Goal: Task Accomplishment & Management: Use online tool/utility

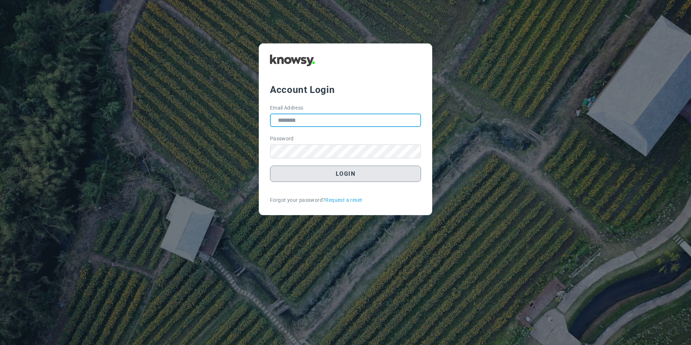
type input "**********"
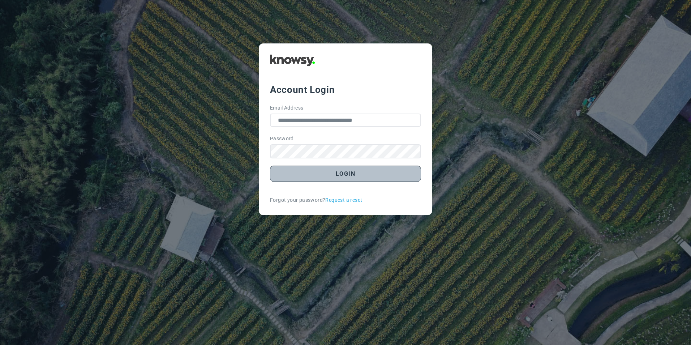
click at [344, 176] on button "Login" at bounding box center [345, 173] width 151 height 16
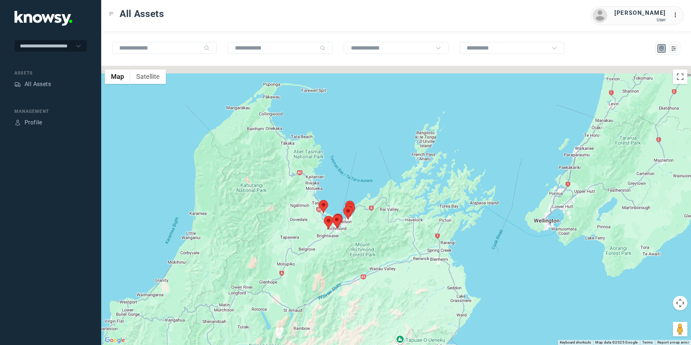
drag, startPoint x: 460, startPoint y: 193, endPoint x: 332, endPoint y: 269, distance: 148.3
click at [332, 269] on div at bounding box center [396, 205] width 590 height 279
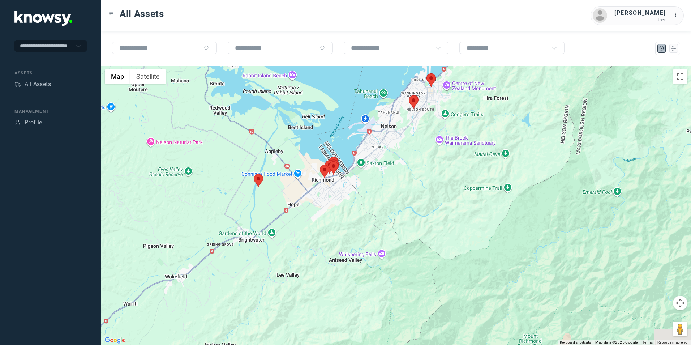
drag, startPoint x: 279, startPoint y: 256, endPoint x: 267, endPoint y: 263, distance: 13.3
click at [267, 263] on div at bounding box center [396, 205] width 590 height 279
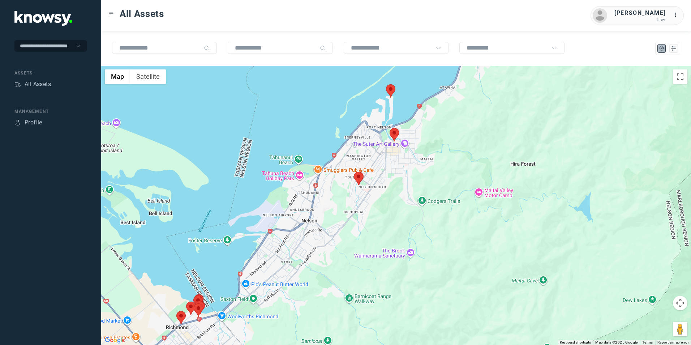
drag, startPoint x: 396, startPoint y: 137, endPoint x: 347, endPoint y: 212, distance: 89.8
click at [347, 212] on div at bounding box center [396, 205] width 590 height 279
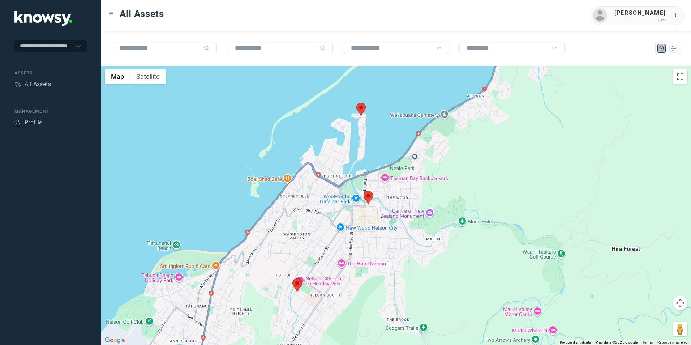
click at [361, 108] on img at bounding box center [360, 109] width 9 height 13
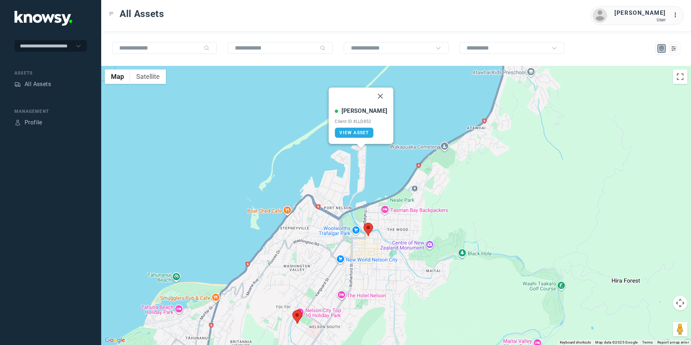
drag, startPoint x: 372, startPoint y: 96, endPoint x: 375, endPoint y: 175, distance: 78.8
click at [372, 96] on button "Close" at bounding box center [380, 95] width 17 height 17
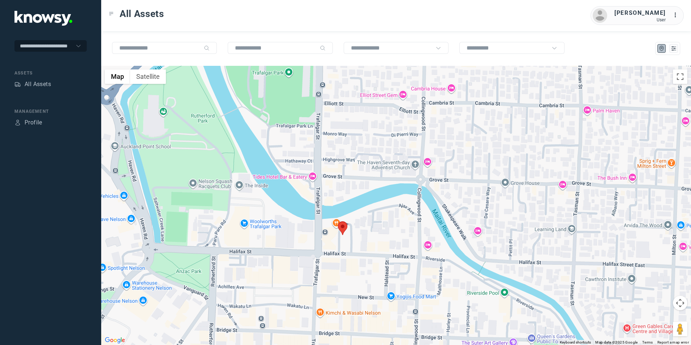
click at [345, 233] on img at bounding box center [342, 227] width 9 height 13
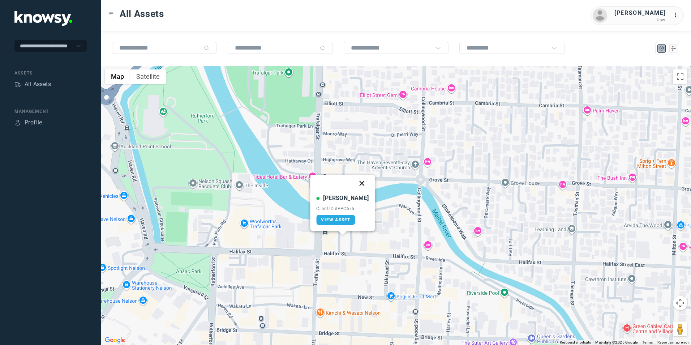
click at [356, 185] on button "Close" at bounding box center [361, 183] width 17 height 17
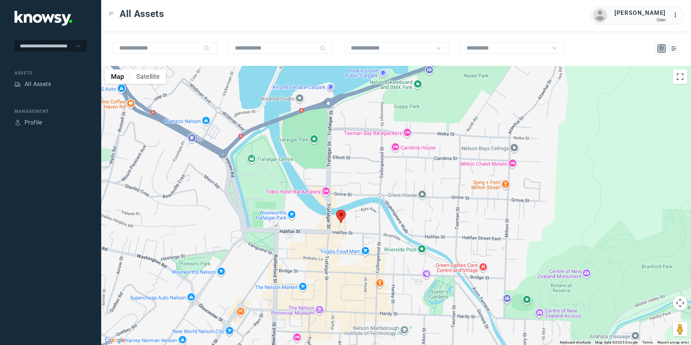
drag, startPoint x: 274, startPoint y: 254, endPoint x: 297, endPoint y: 204, distance: 55.3
click at [296, 206] on div "To navigate, press the arrow keys." at bounding box center [396, 205] width 590 height 279
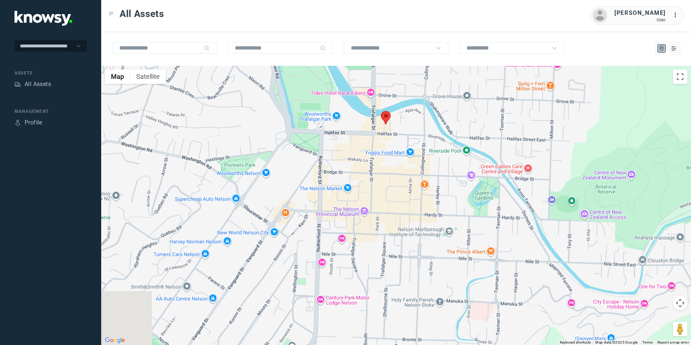
drag, startPoint x: 294, startPoint y: 199, endPoint x: 317, endPoint y: 175, distance: 33.5
click at [322, 172] on div at bounding box center [396, 205] width 590 height 279
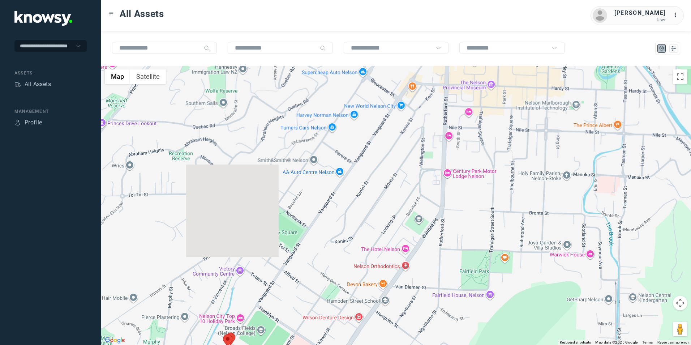
drag, startPoint x: 306, startPoint y: 217, endPoint x: 331, endPoint y: 178, distance: 46.2
click at [327, 185] on div at bounding box center [396, 205] width 590 height 279
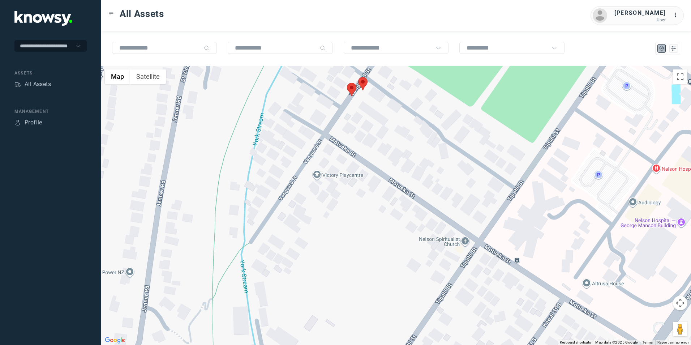
click at [366, 82] on img at bounding box center [362, 83] width 9 height 13
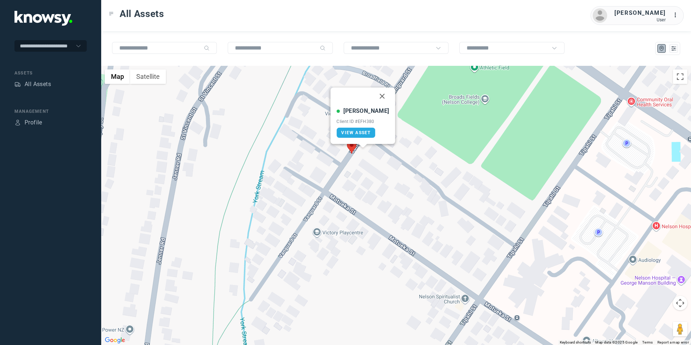
click at [351, 144] on img at bounding box center [351, 146] width 9 height 13
drag, startPoint x: 367, startPoint y: 100, endPoint x: 342, endPoint y: 173, distance: 77.1
click at [367, 105] on button "Close" at bounding box center [370, 101] width 17 height 17
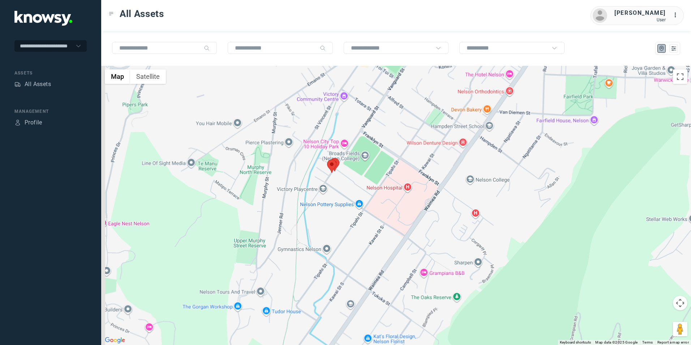
drag, startPoint x: 282, startPoint y: 201, endPoint x: 366, endPoint y: 139, distance: 104.6
click at [364, 141] on div "To navigate, press the arrow keys." at bounding box center [396, 205] width 590 height 279
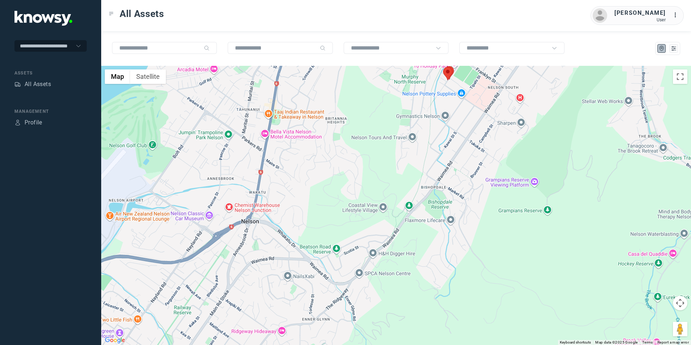
click at [353, 146] on div at bounding box center [396, 205] width 590 height 279
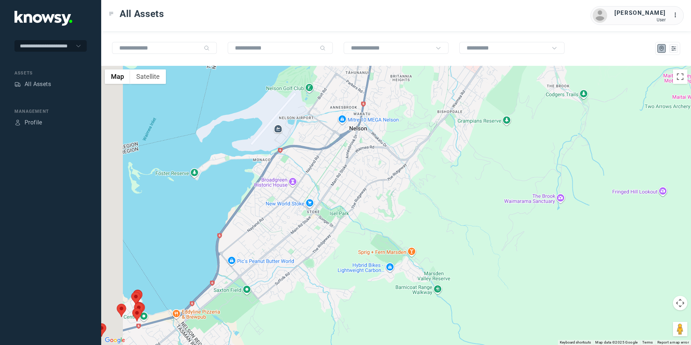
drag, startPoint x: 294, startPoint y: 198, endPoint x: 333, endPoint y: 160, distance: 53.9
click at [331, 161] on div at bounding box center [396, 205] width 590 height 279
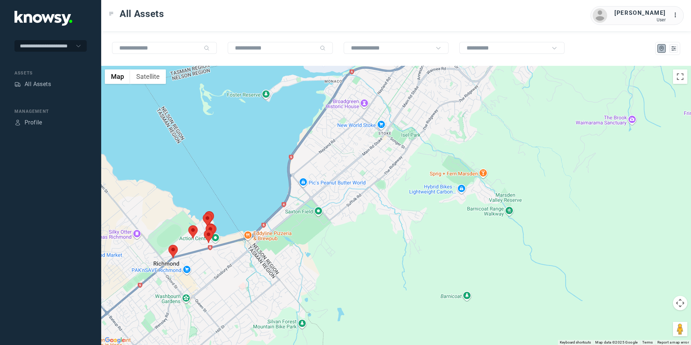
click at [171, 247] on img at bounding box center [172, 251] width 9 height 13
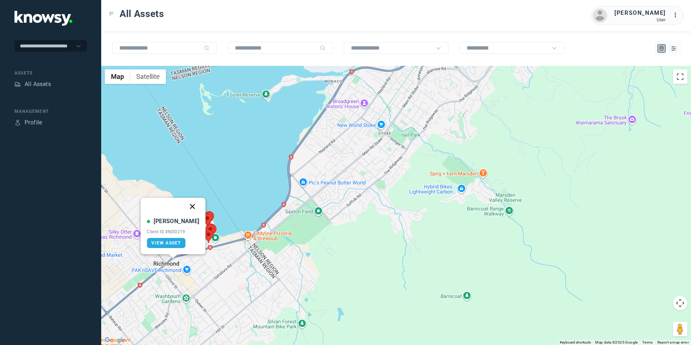
click at [186, 207] on button "Close" at bounding box center [192, 206] width 17 height 17
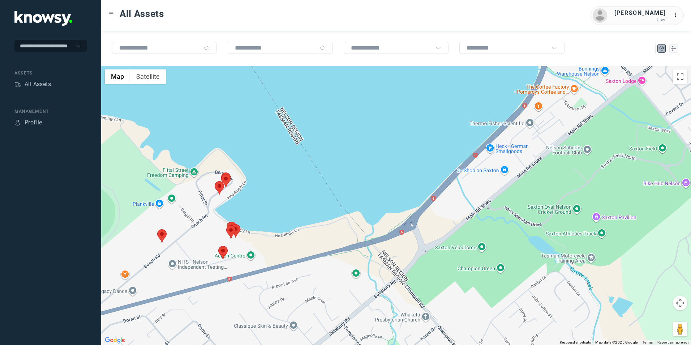
click at [224, 252] on img at bounding box center [222, 252] width 9 height 13
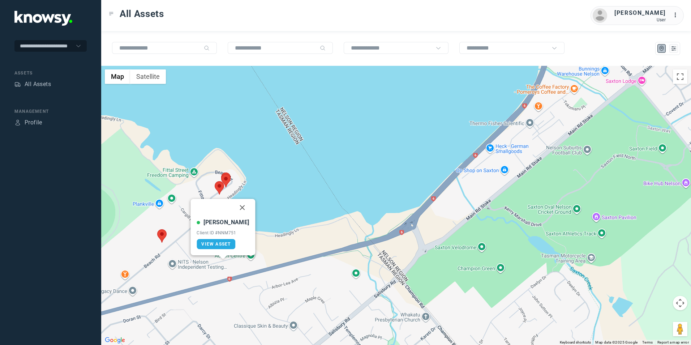
click at [236, 207] on button "Close" at bounding box center [242, 207] width 17 height 17
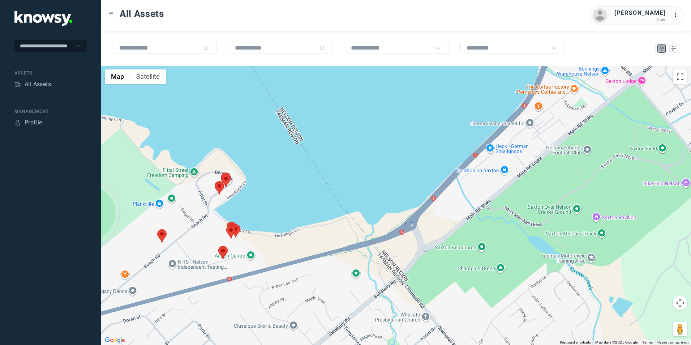
click at [220, 188] on img at bounding box center [219, 187] width 9 height 13
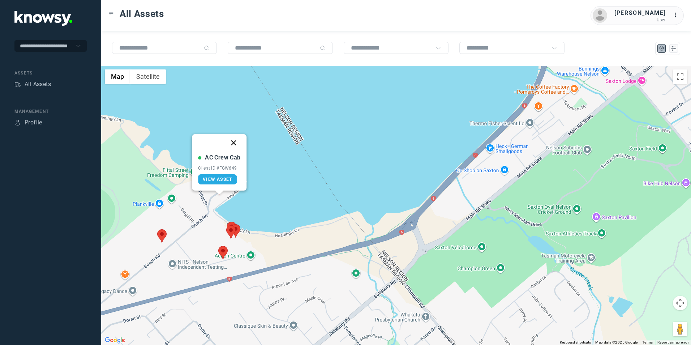
click at [236, 142] on button "Close" at bounding box center [233, 142] width 17 height 17
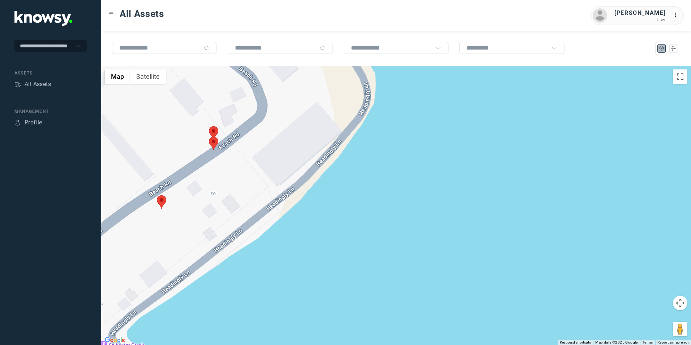
click at [216, 142] on img at bounding box center [213, 143] width 9 height 13
click at [231, 98] on button "Close" at bounding box center [239, 98] width 17 height 17
click at [216, 129] on img at bounding box center [213, 132] width 9 height 13
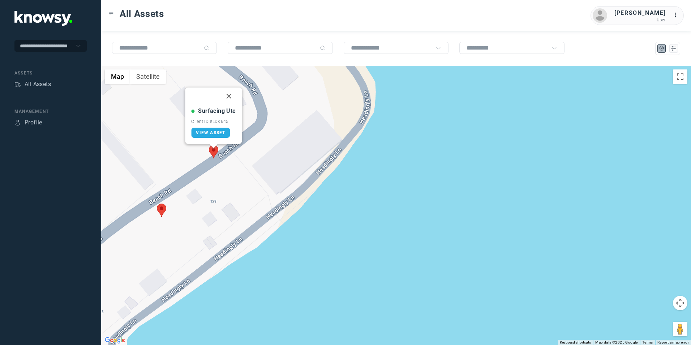
drag, startPoint x: 228, startPoint y: 97, endPoint x: 224, endPoint y: 113, distance: 17.1
click at [228, 97] on button "Close" at bounding box center [228, 95] width 17 height 17
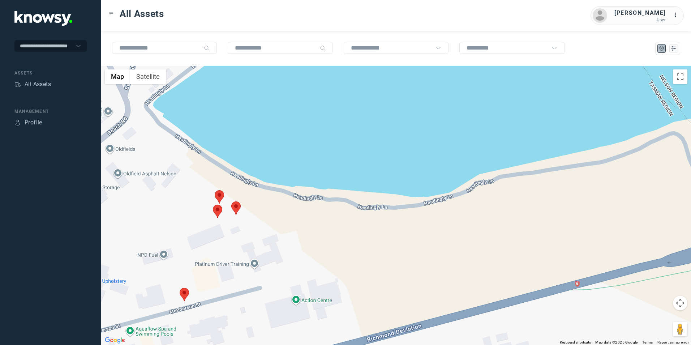
click at [219, 215] on img at bounding box center [217, 210] width 9 height 13
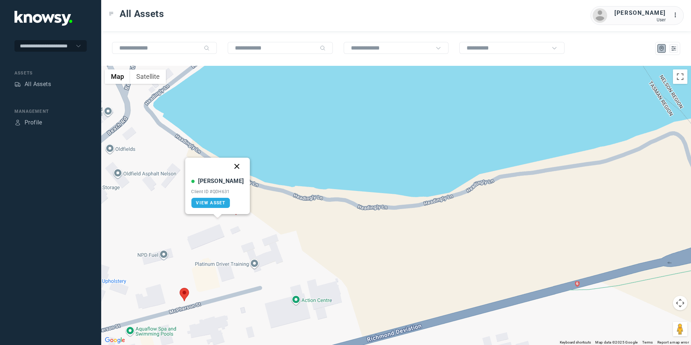
click at [229, 166] on button "Close" at bounding box center [236, 166] width 17 height 17
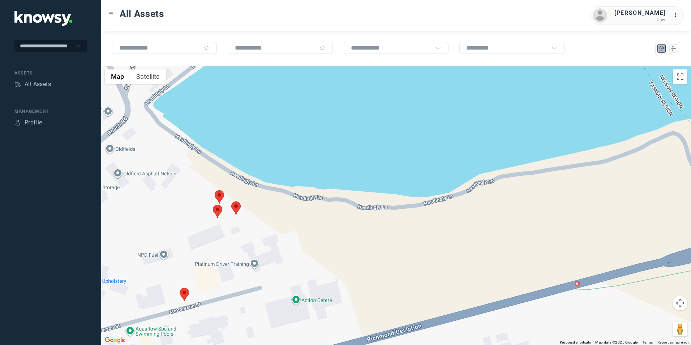
click at [236, 204] on img at bounding box center [235, 207] width 9 height 13
click at [247, 163] on button "Close" at bounding box center [248, 162] width 17 height 17
click at [219, 195] on img at bounding box center [219, 196] width 9 height 13
drag, startPoint x: 232, startPoint y: 152, endPoint x: 189, endPoint y: 208, distance: 69.8
click at [231, 152] on button "Close" at bounding box center [232, 151] width 17 height 17
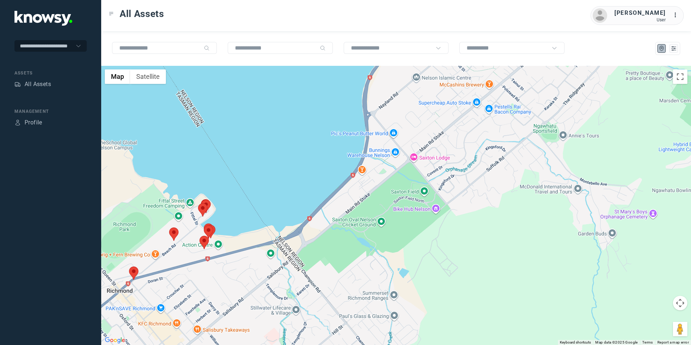
drag, startPoint x: 191, startPoint y: 255, endPoint x: 240, endPoint y: 249, distance: 48.8
click at [243, 246] on div "To navigate, press the arrow keys." at bounding box center [396, 205] width 590 height 279
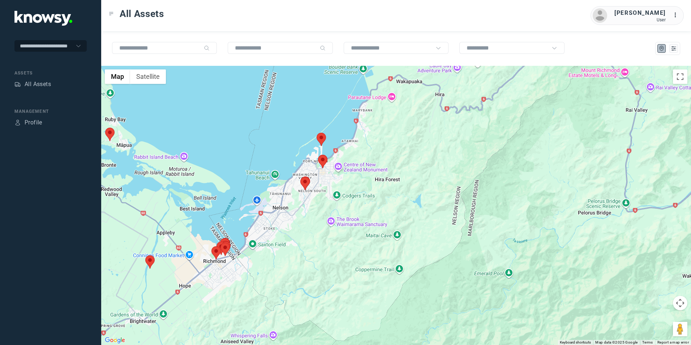
drag, startPoint x: 206, startPoint y: 270, endPoint x: 212, endPoint y: 252, distance: 18.5
click at [217, 255] on div at bounding box center [396, 205] width 590 height 279
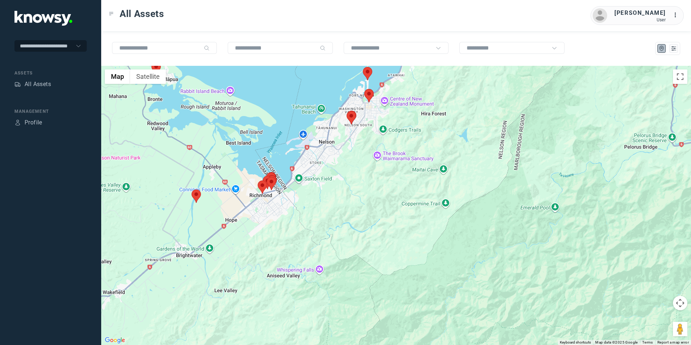
click at [203, 282] on div at bounding box center [396, 205] width 590 height 279
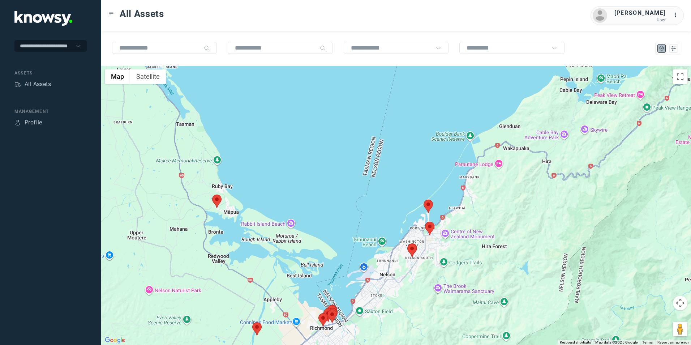
click at [219, 201] on img at bounding box center [216, 200] width 9 height 13
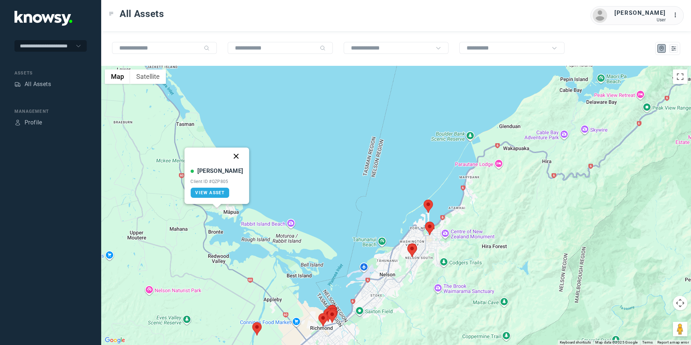
click at [231, 157] on button "Close" at bounding box center [236, 155] width 17 height 17
